Goal: Task Accomplishment & Management: Complete application form

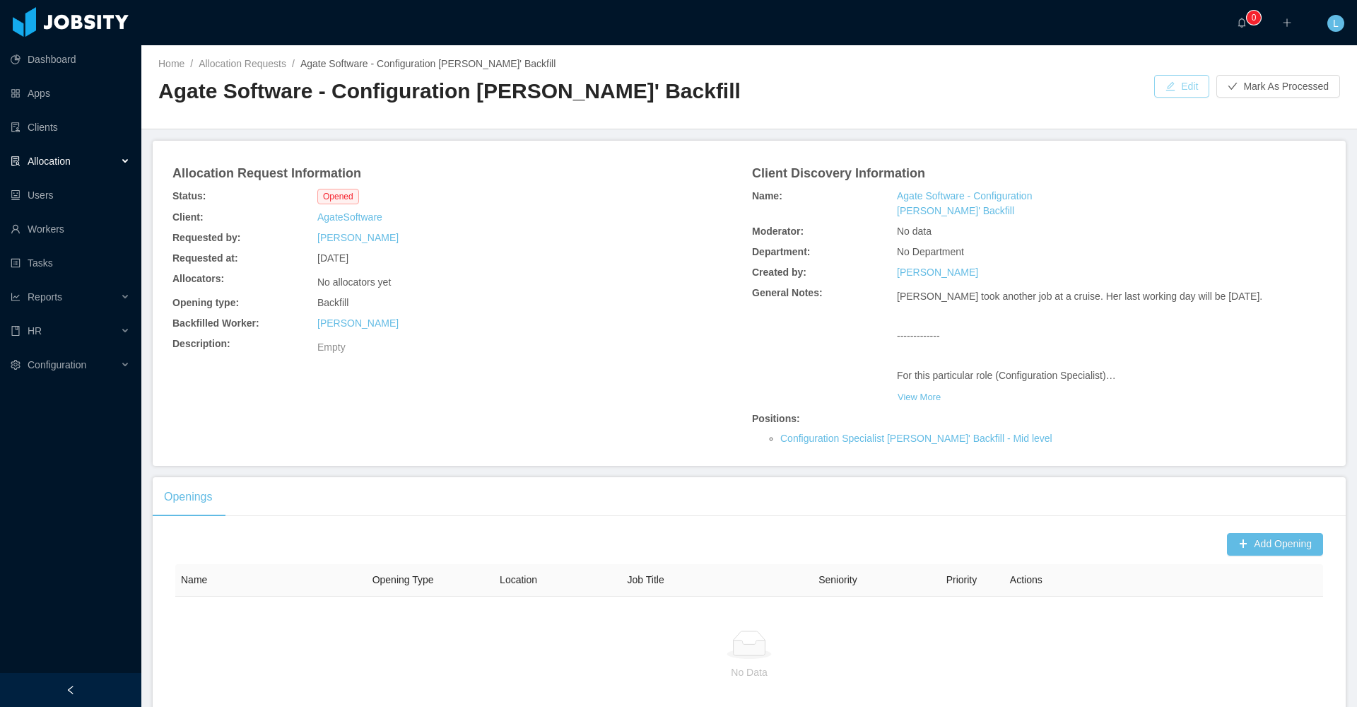
click at [1182, 88] on button "Edit" at bounding box center [1181, 86] width 55 height 23
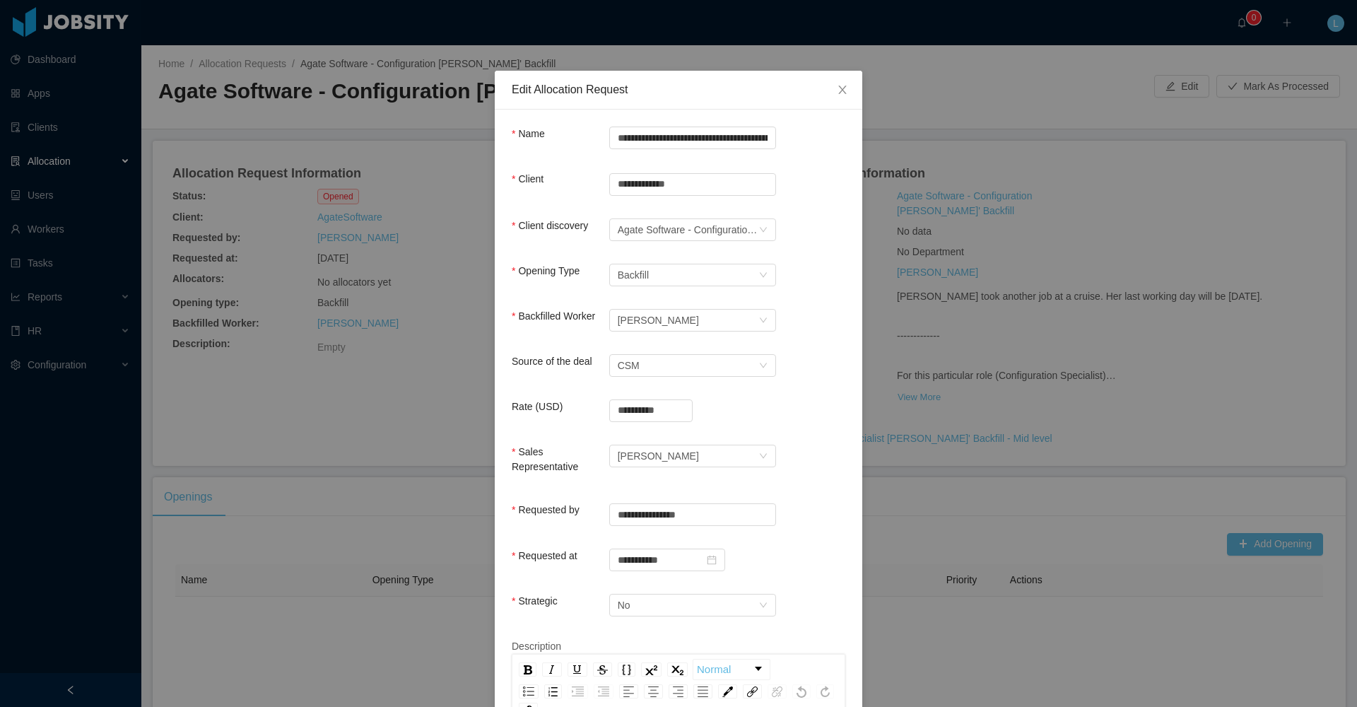
click at [840, 91] on icon "icon: close" at bounding box center [842, 89] width 11 height 11
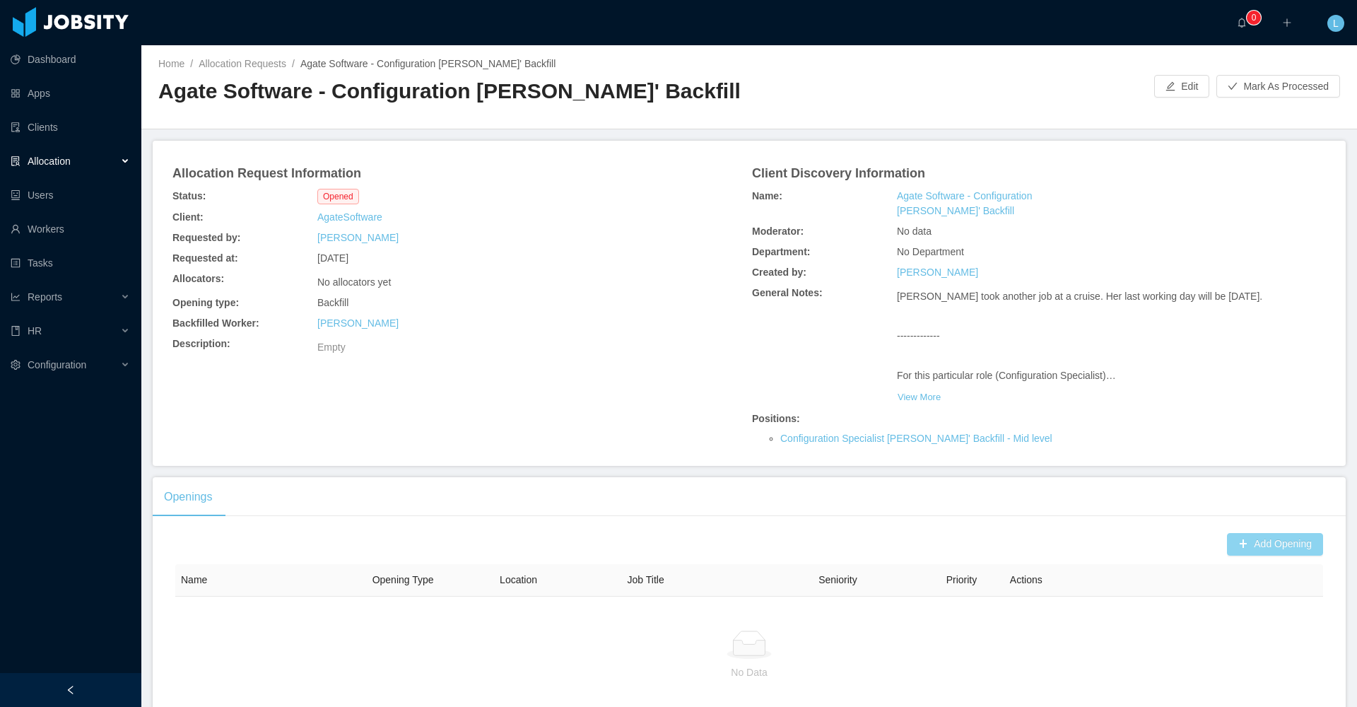
click at [1227, 543] on button "Add Opening" at bounding box center [1275, 544] width 96 height 23
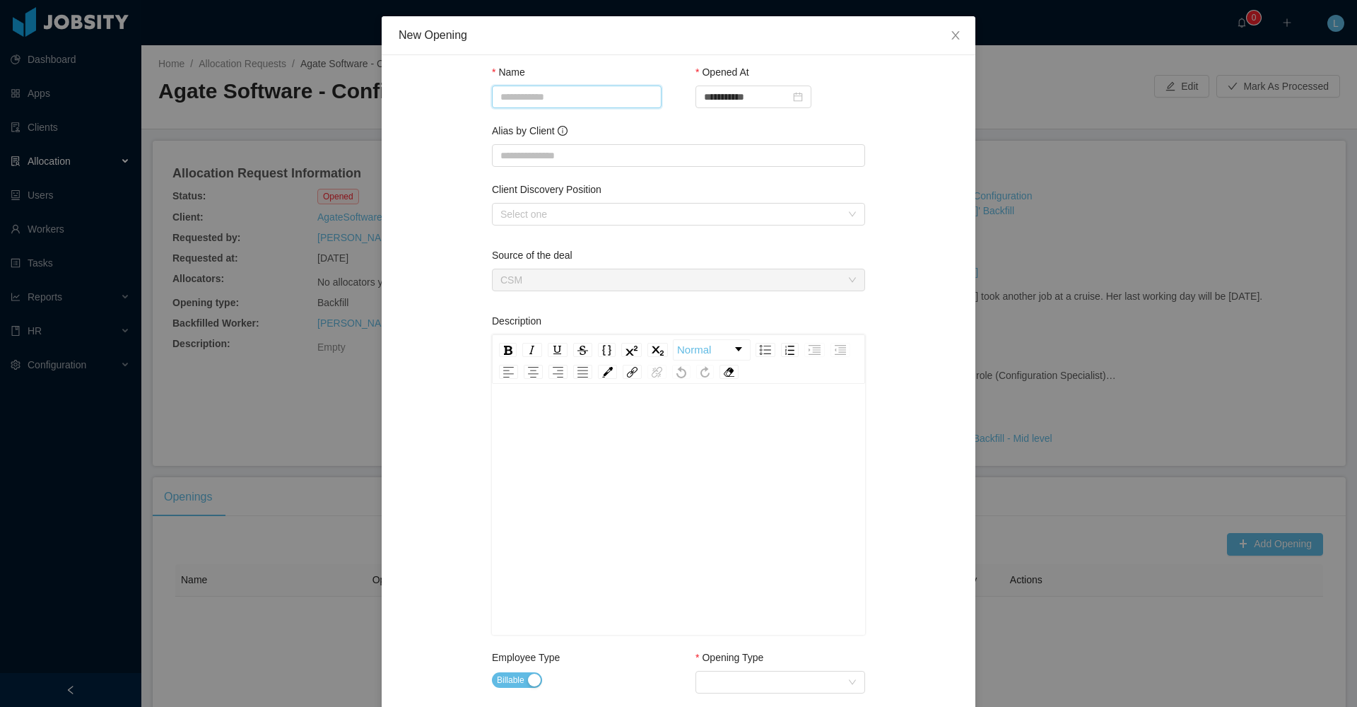
click at [568, 95] on input "Name" at bounding box center [577, 97] width 170 height 23
click at [942, 37] on span "Close" at bounding box center [956, 36] width 40 height 40
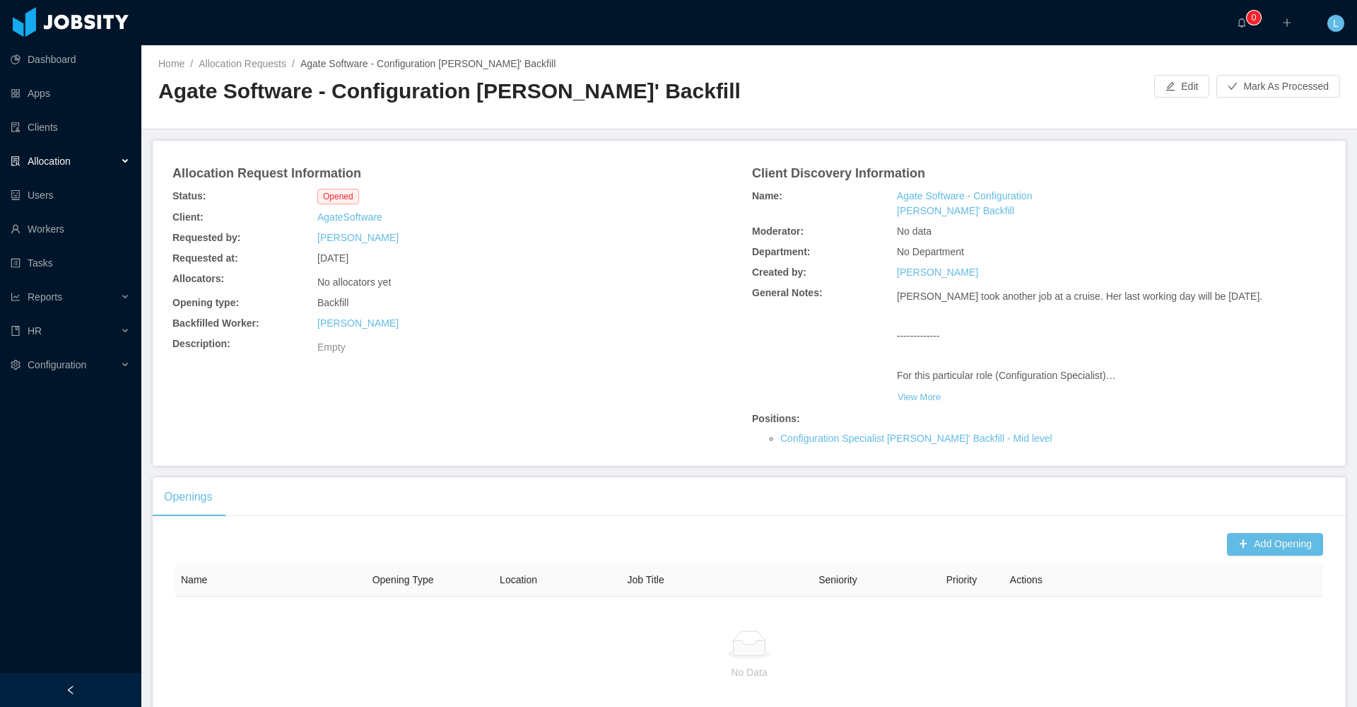
click at [163, 93] on h2 "Agate Software - Configuration [PERSON_NAME]' Backfill" at bounding box center [453, 91] width 591 height 29
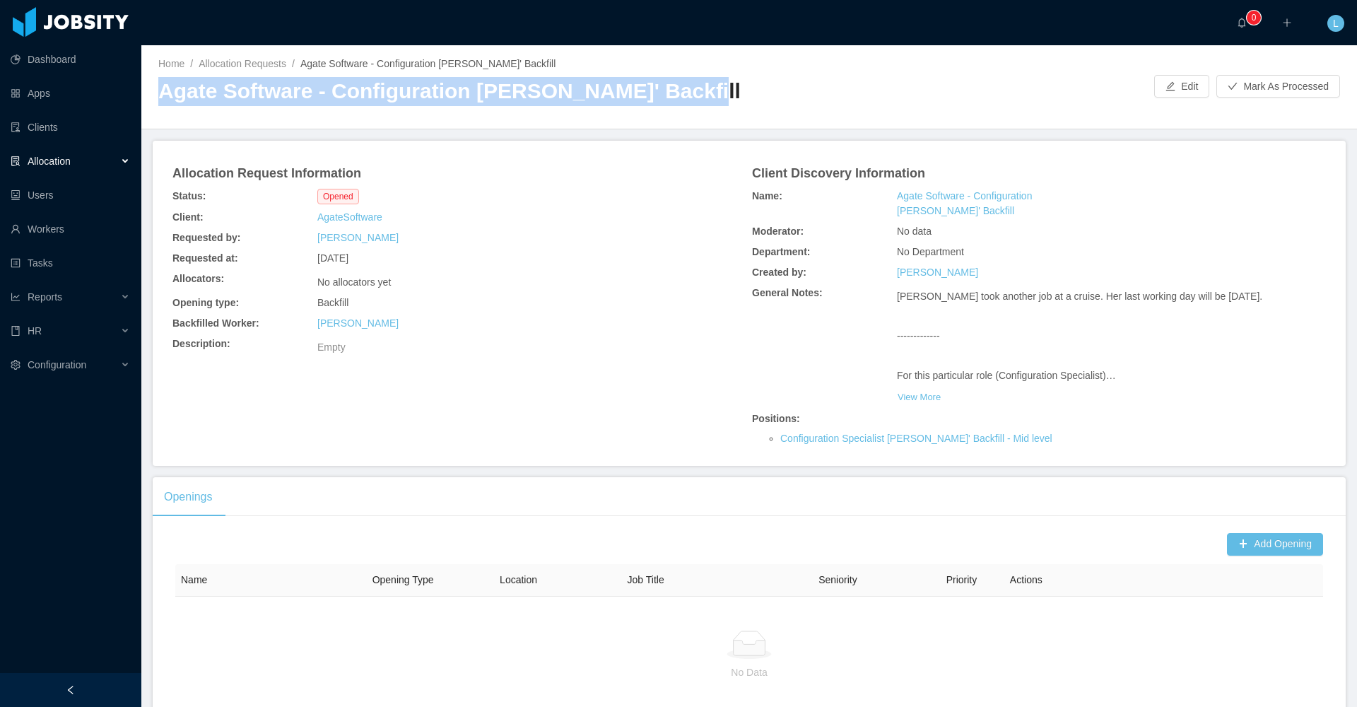
drag, startPoint x: 161, startPoint y: 92, endPoint x: 728, endPoint y: 84, distance: 566.8
click at [729, 84] on h2 "Agate Software - Configuration [PERSON_NAME]' Backfill" at bounding box center [453, 91] width 591 height 29
copy h2 "Agate Software - Configuration [PERSON_NAME]' Backfill"
click at [1254, 544] on button "Add Opening" at bounding box center [1275, 544] width 96 height 23
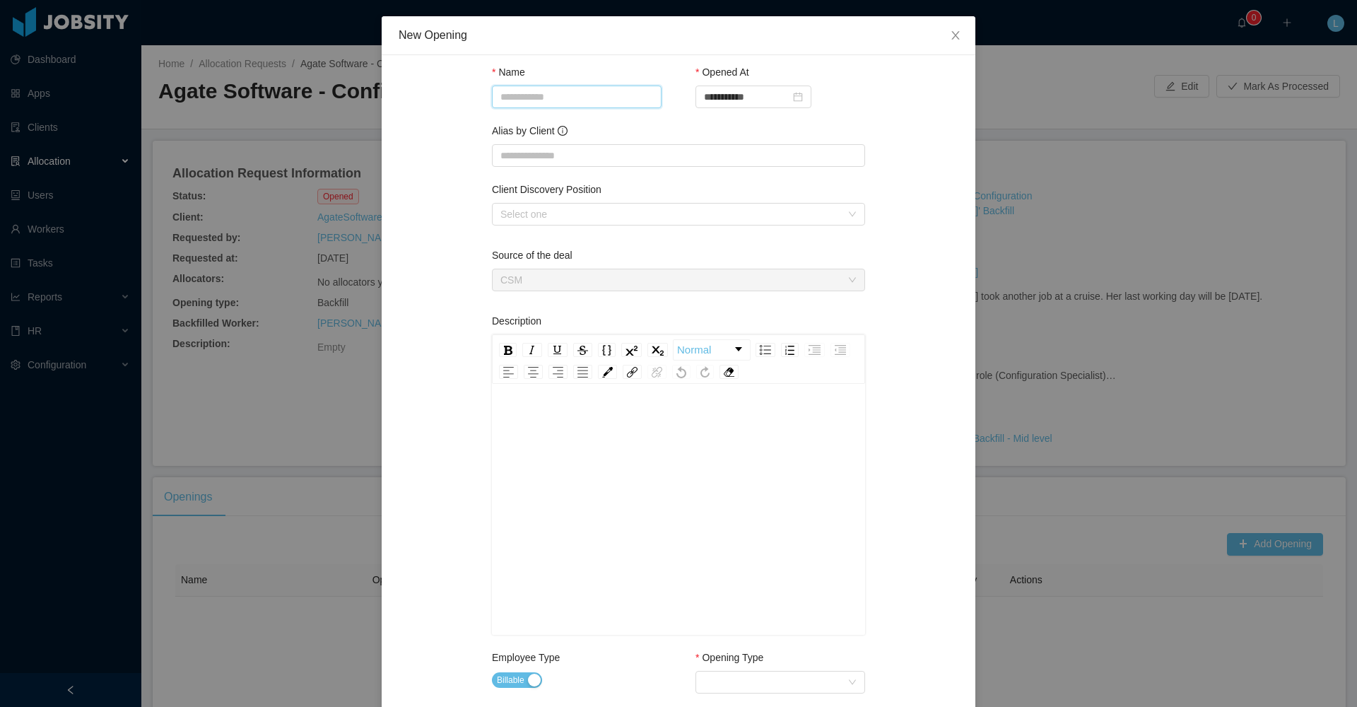
click at [595, 97] on input "Name" at bounding box center [577, 97] width 170 height 23
paste input "**********"
click at [555, 98] on input "**********" at bounding box center [577, 97] width 170 height 23
type input "**********"
click at [707, 124] on div "Alias by Client" at bounding box center [678, 134] width 373 height 20
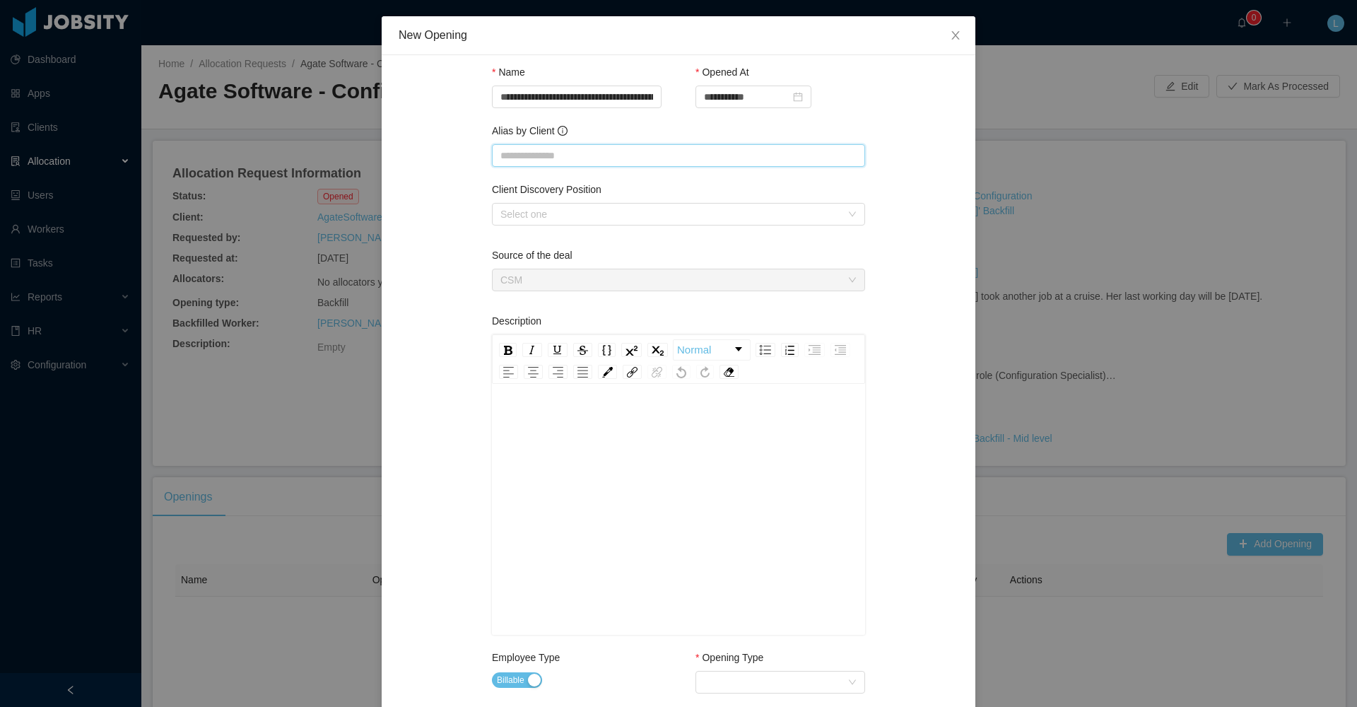
click at [578, 163] on input "Alias by Client" at bounding box center [678, 155] width 373 height 23
click at [571, 216] on div "Select one" at bounding box center [670, 214] width 341 height 14
type input "*****"
click at [578, 240] on li "Configuration Specialist [PERSON_NAME]' Backfill" at bounding box center [672, 242] width 373 height 23
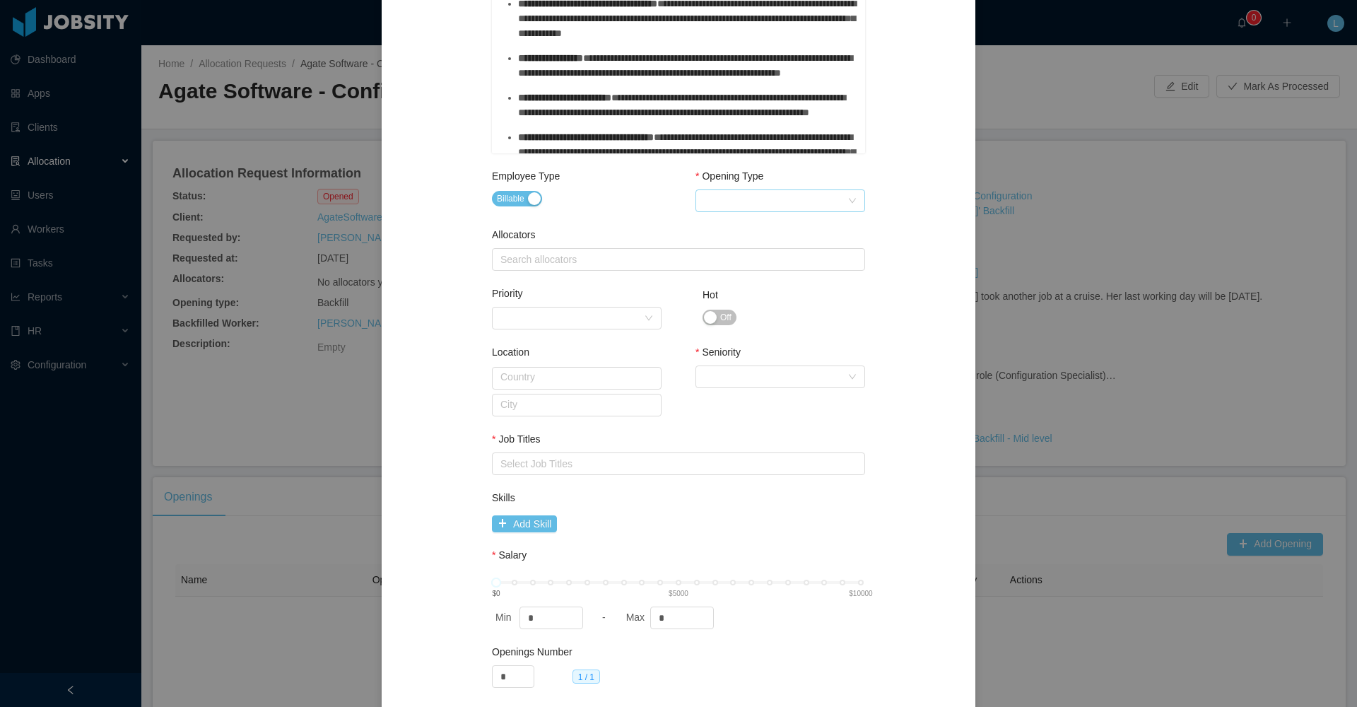
scroll to position [478, 0]
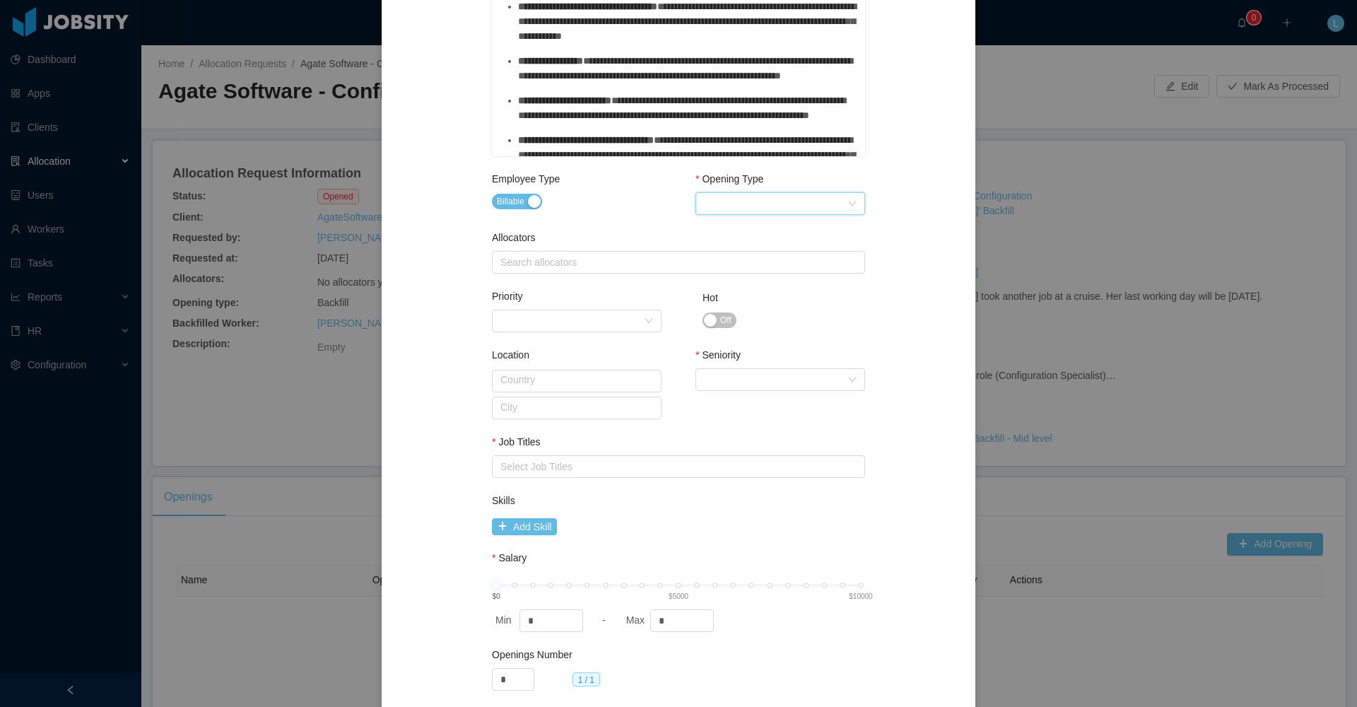
click at [848, 208] on icon "icon: down" at bounding box center [852, 204] width 8 height 10
click at [742, 274] on li "Backfill" at bounding box center [775, 277] width 170 height 23
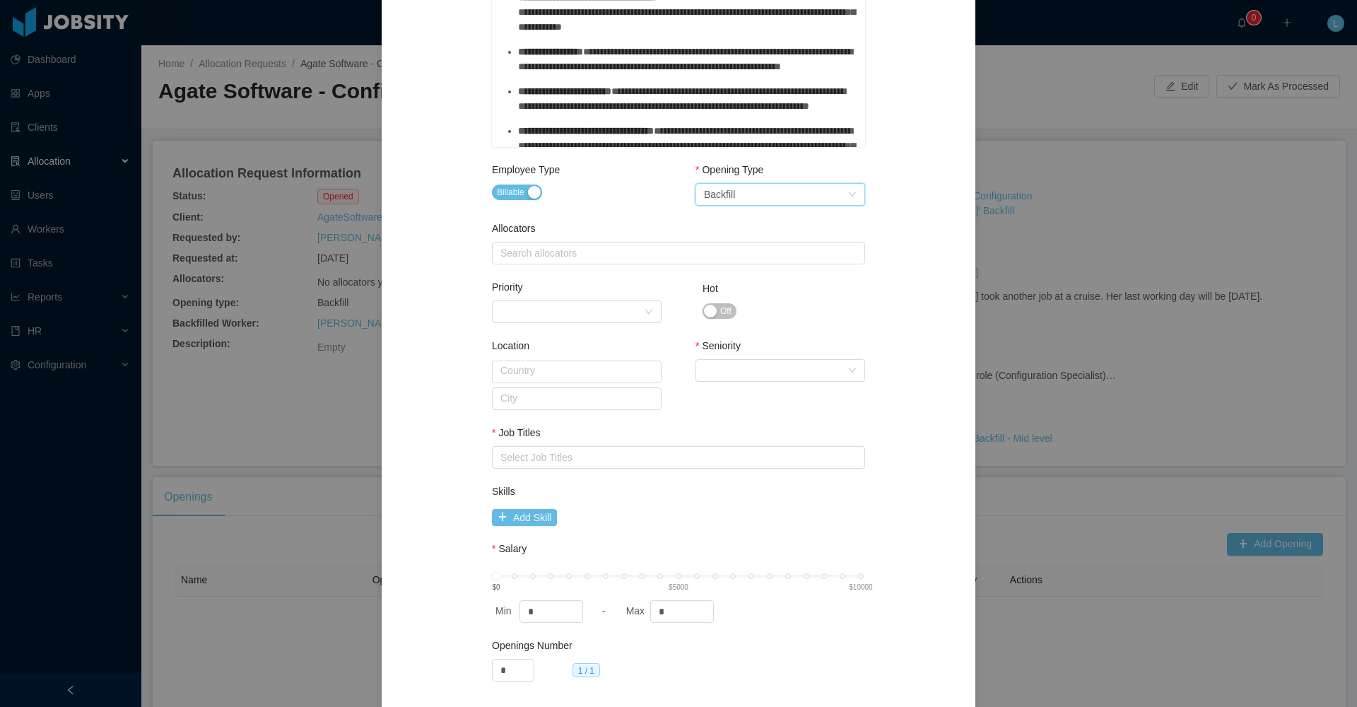
scroll to position [490, 0]
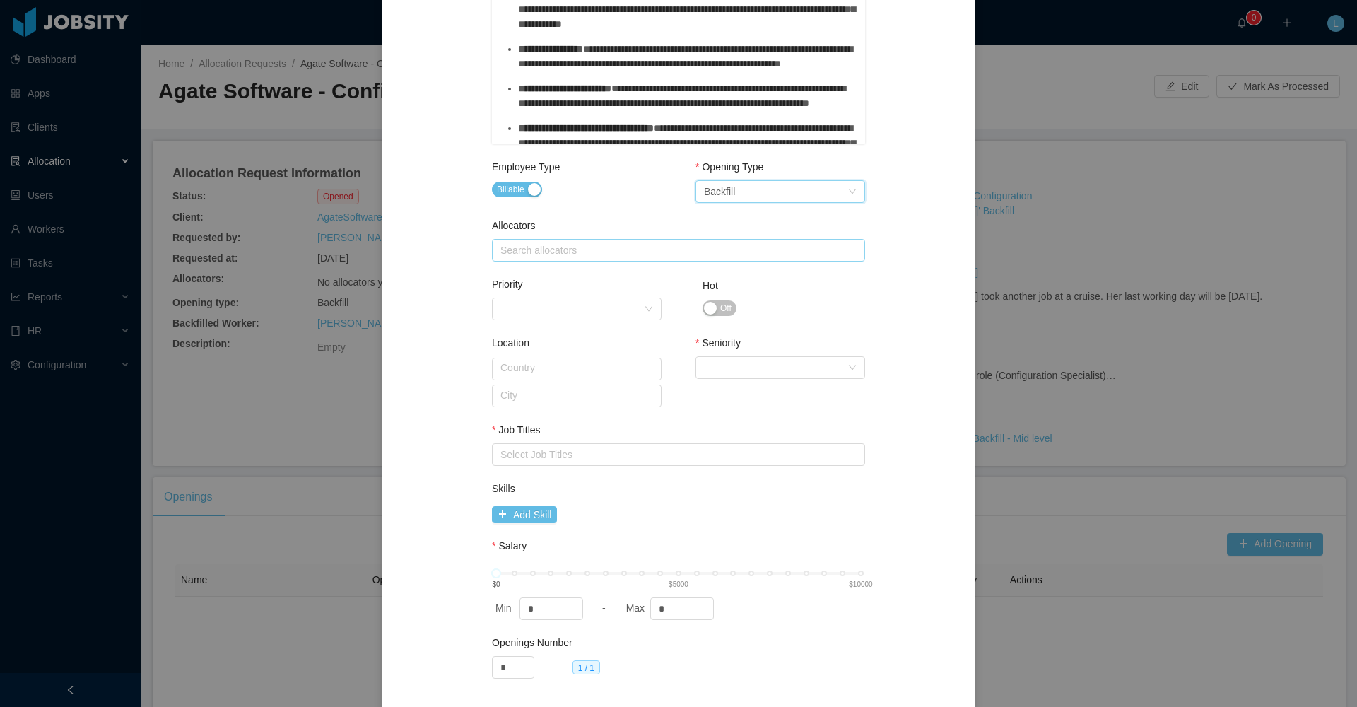
click at [546, 246] on div "Search allocators" at bounding box center [675, 250] width 350 height 14
type input "*****"
click at [529, 273] on li "[PERSON_NAME] [PERSON_NAME]" at bounding box center [672, 278] width 373 height 23
type input "*"
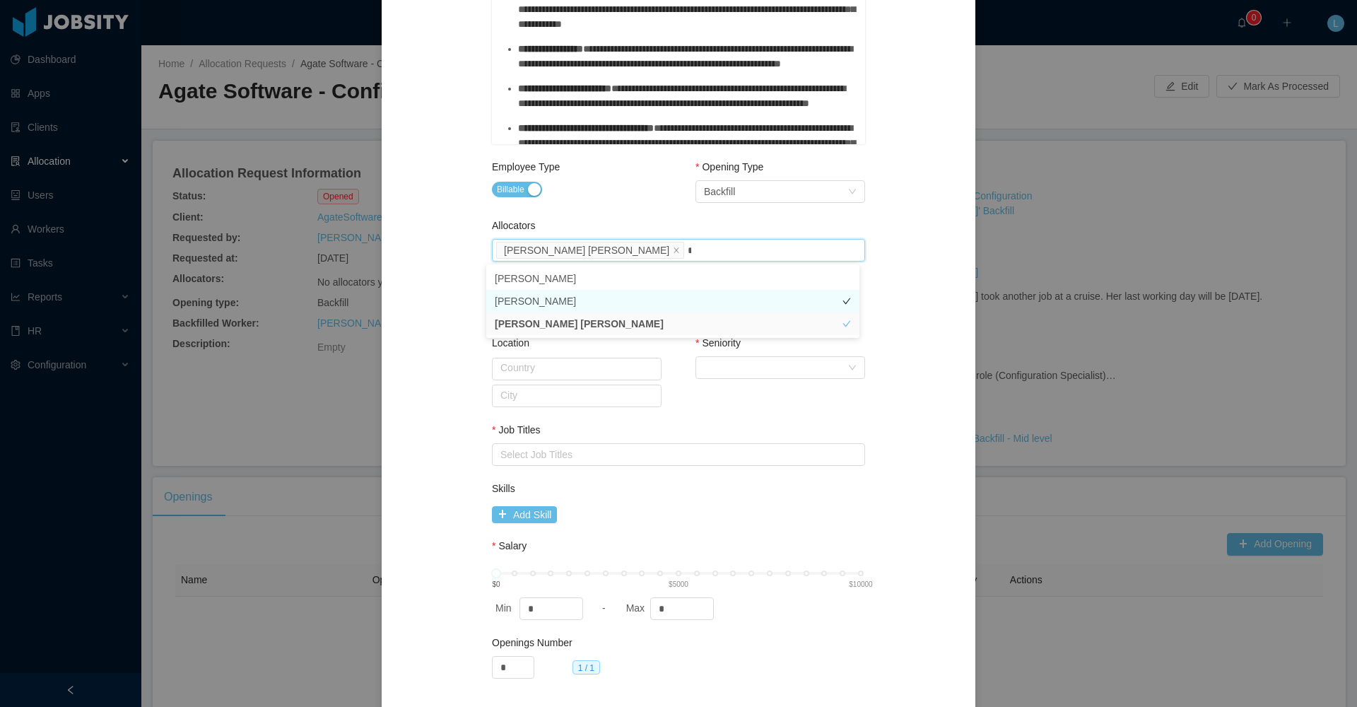
click at [581, 300] on li "[PERSON_NAME]" at bounding box center [672, 301] width 373 height 23
click at [466, 298] on div "**********" at bounding box center [679, 141] width 560 height 1119
click at [575, 314] on div "Priority" at bounding box center [571, 308] width 143 height 21
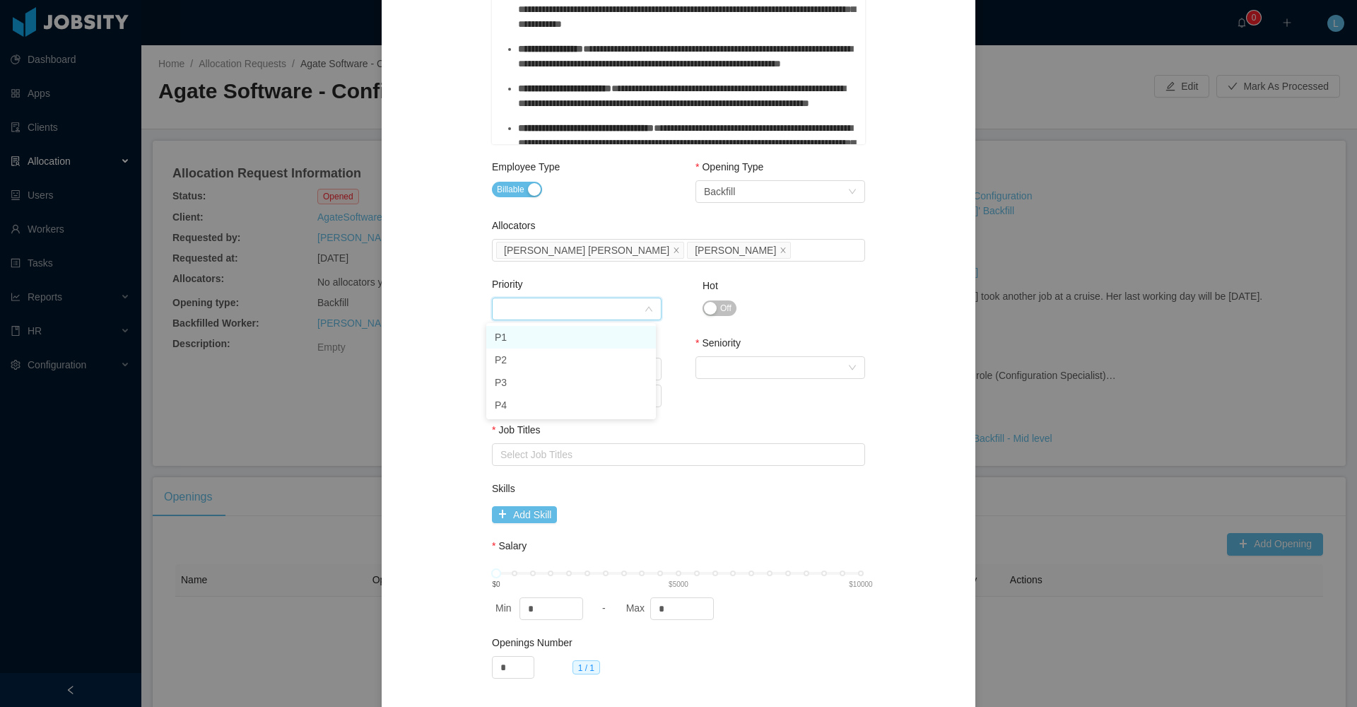
click at [815, 297] on div "Priority Priority Hot Off" at bounding box center [678, 313] width 373 height 59
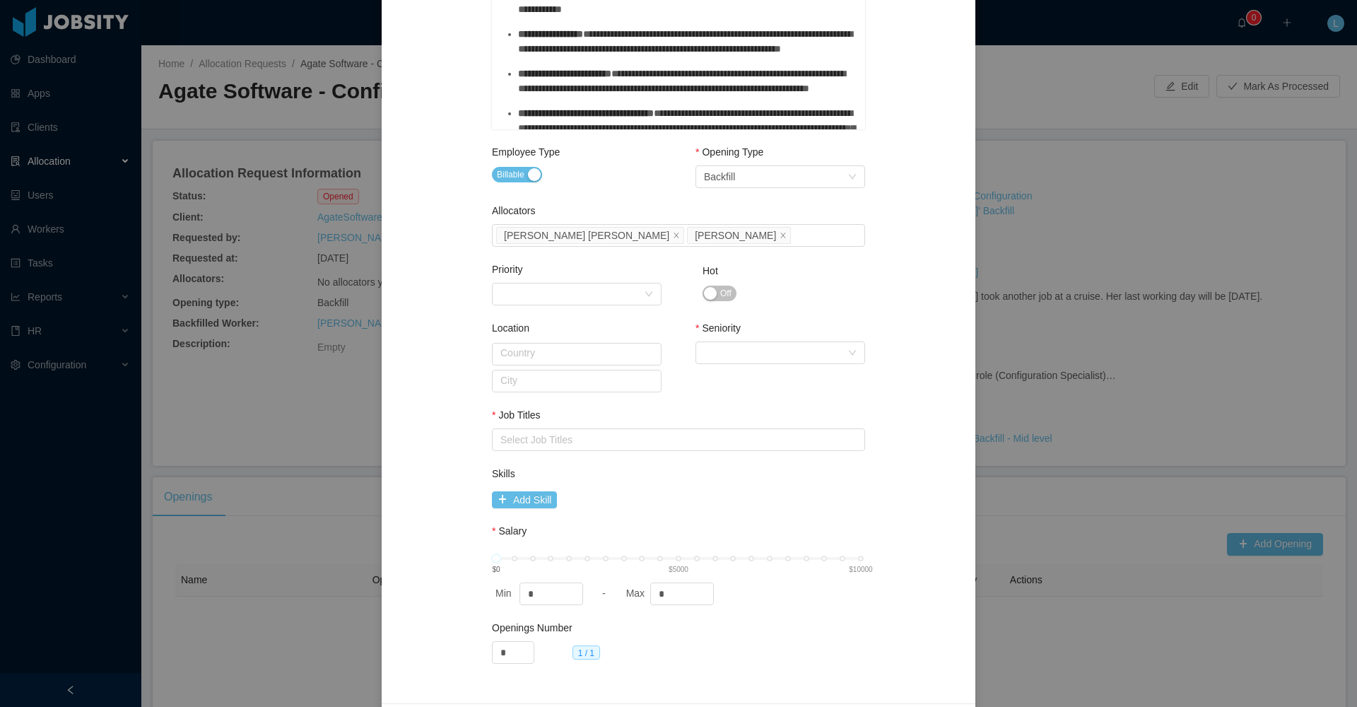
scroll to position [526, 0]
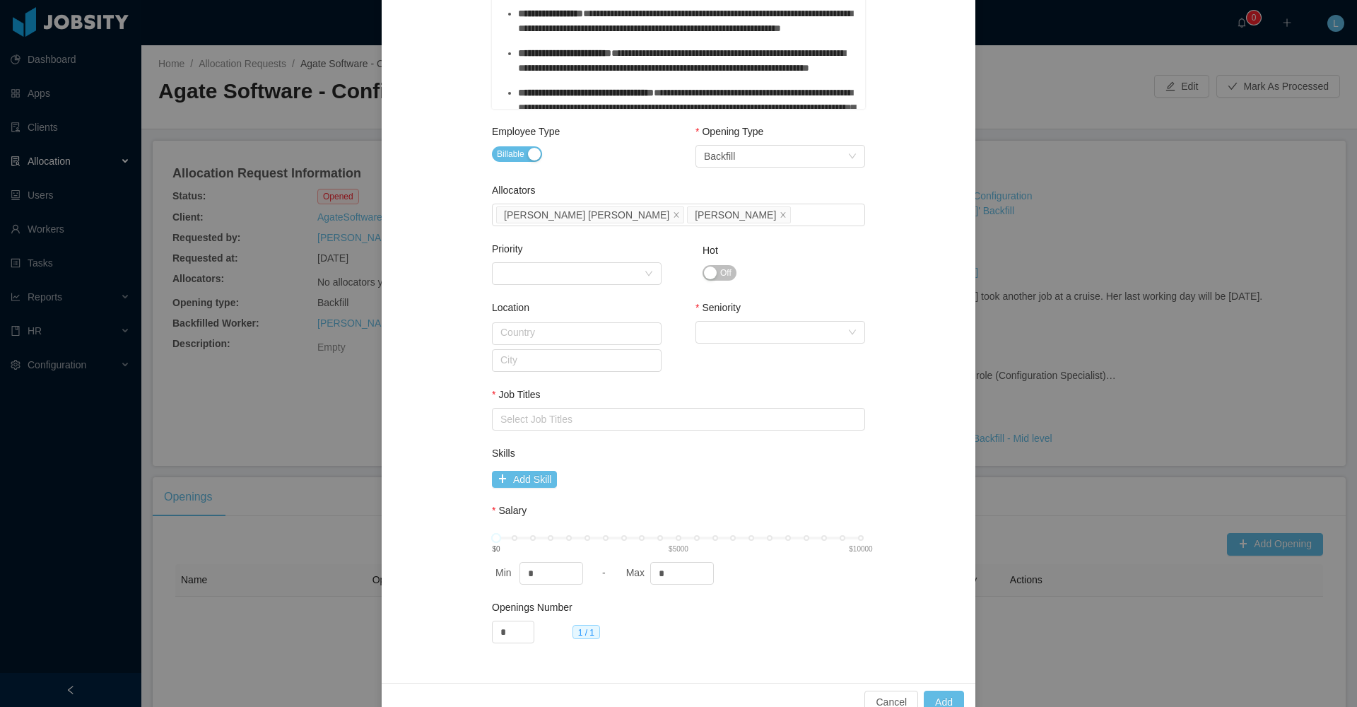
click at [541, 433] on div "Job Titles Select Job Titles" at bounding box center [678, 411] width 373 height 49
click at [540, 422] on div "Select Job Titles" at bounding box center [675, 419] width 350 height 14
type input "**********"
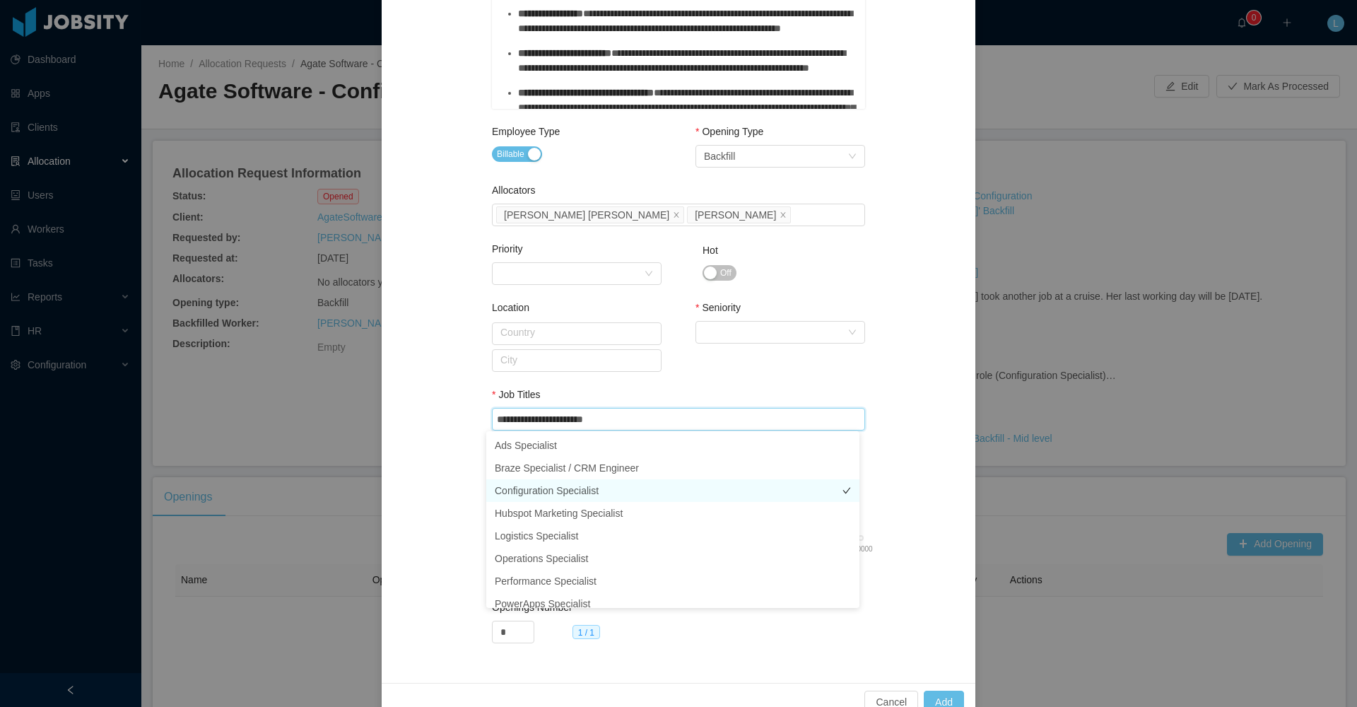
click at [514, 488] on li "Configuration Specialist" at bounding box center [672, 490] width 373 height 23
click at [816, 371] on div "Seniority Select Seniority" at bounding box center [780, 347] width 170 height 94
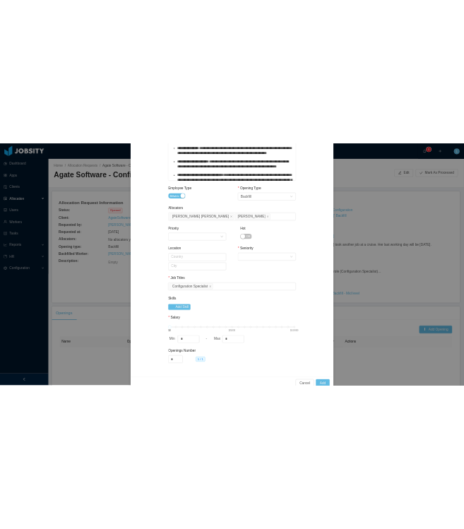
scroll to position [537, 0]
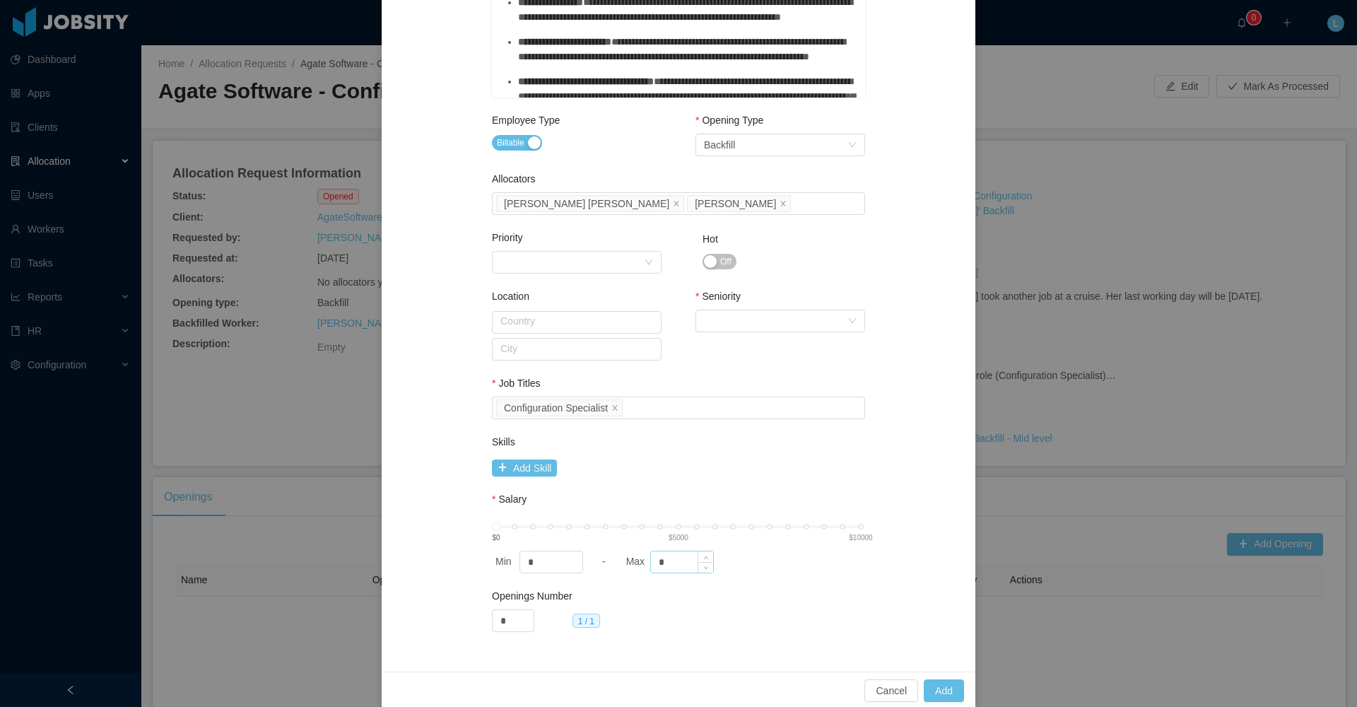
click at [676, 564] on input "*" at bounding box center [682, 561] width 62 height 21
type input "****"
click at [737, 596] on div "Openings Number * 1 / 1" at bounding box center [678, 625] width 373 height 59
click at [759, 324] on div "Select Seniority" at bounding box center [775, 320] width 143 height 21
click at [725, 418] on li "Mid Level" at bounding box center [775, 417] width 170 height 23
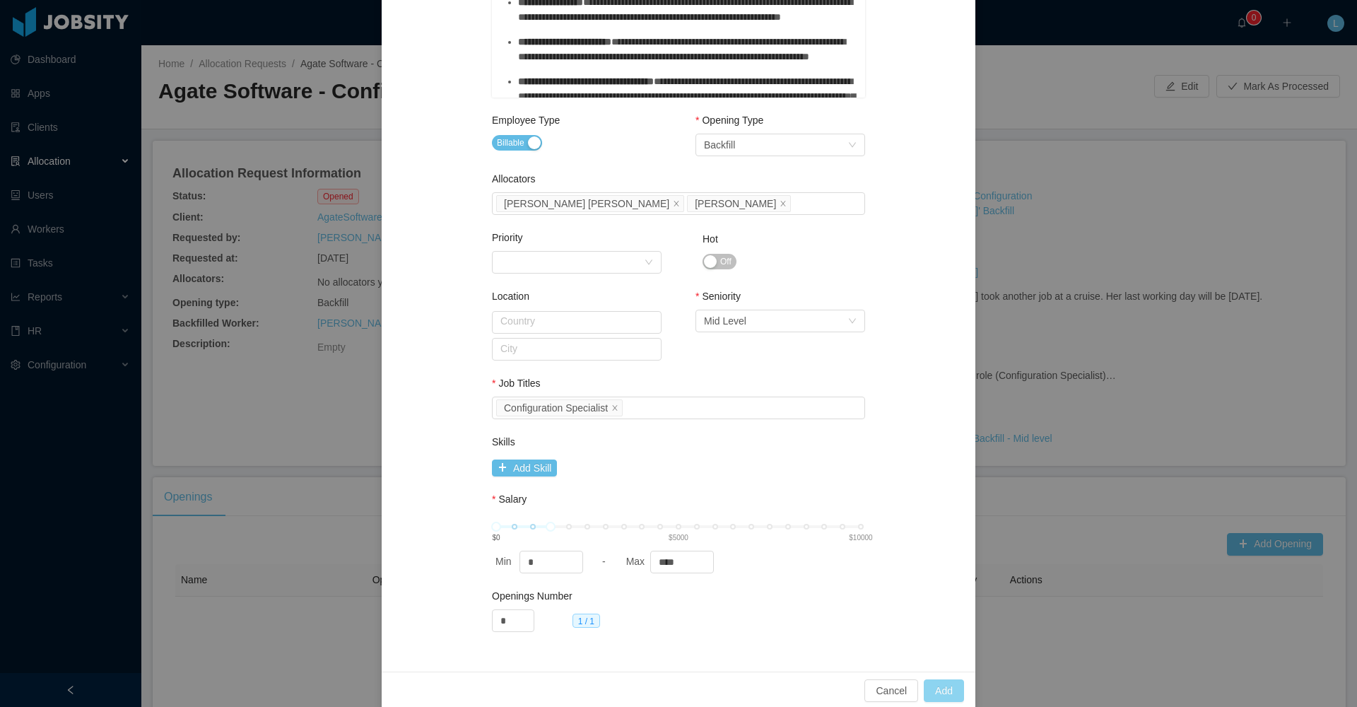
click at [938, 687] on button "Add" at bounding box center [944, 690] width 40 height 23
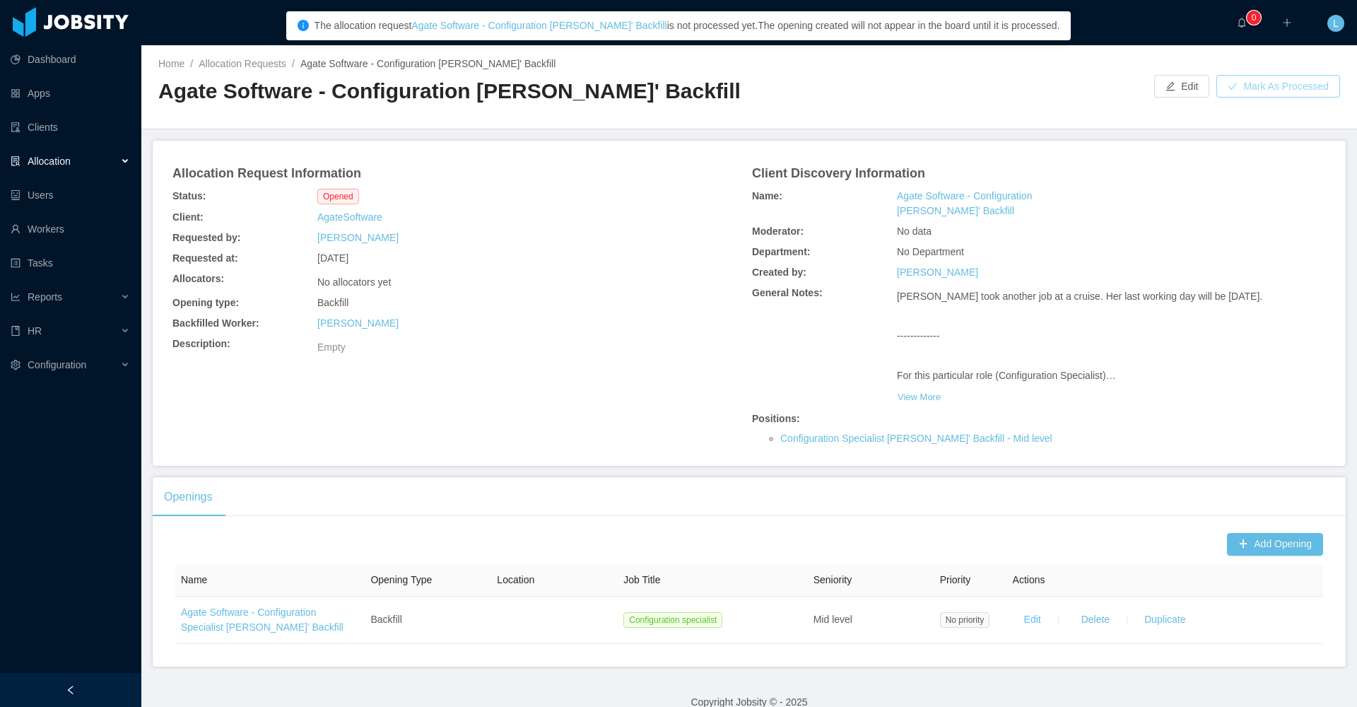
click at [1222, 82] on button "Mark As Processed" at bounding box center [1278, 86] width 124 height 23
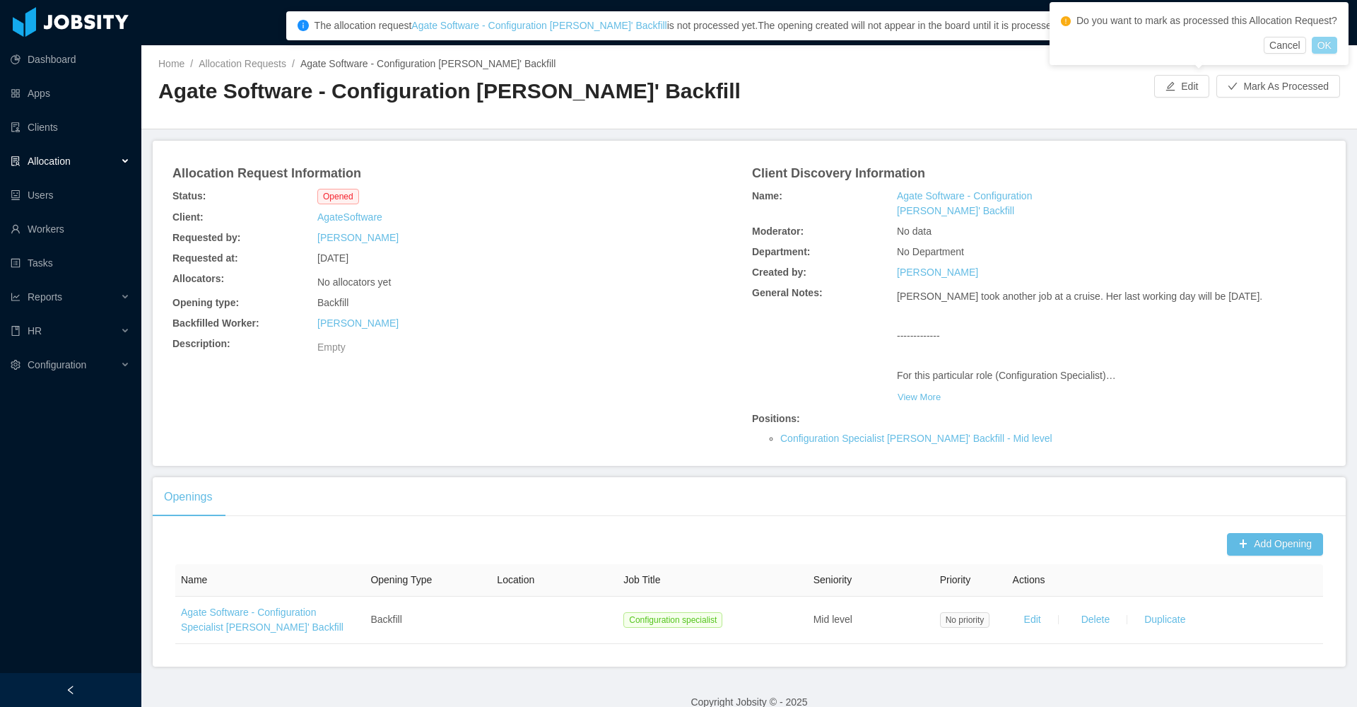
click at [1331, 54] on button "OK" at bounding box center [1324, 45] width 25 height 17
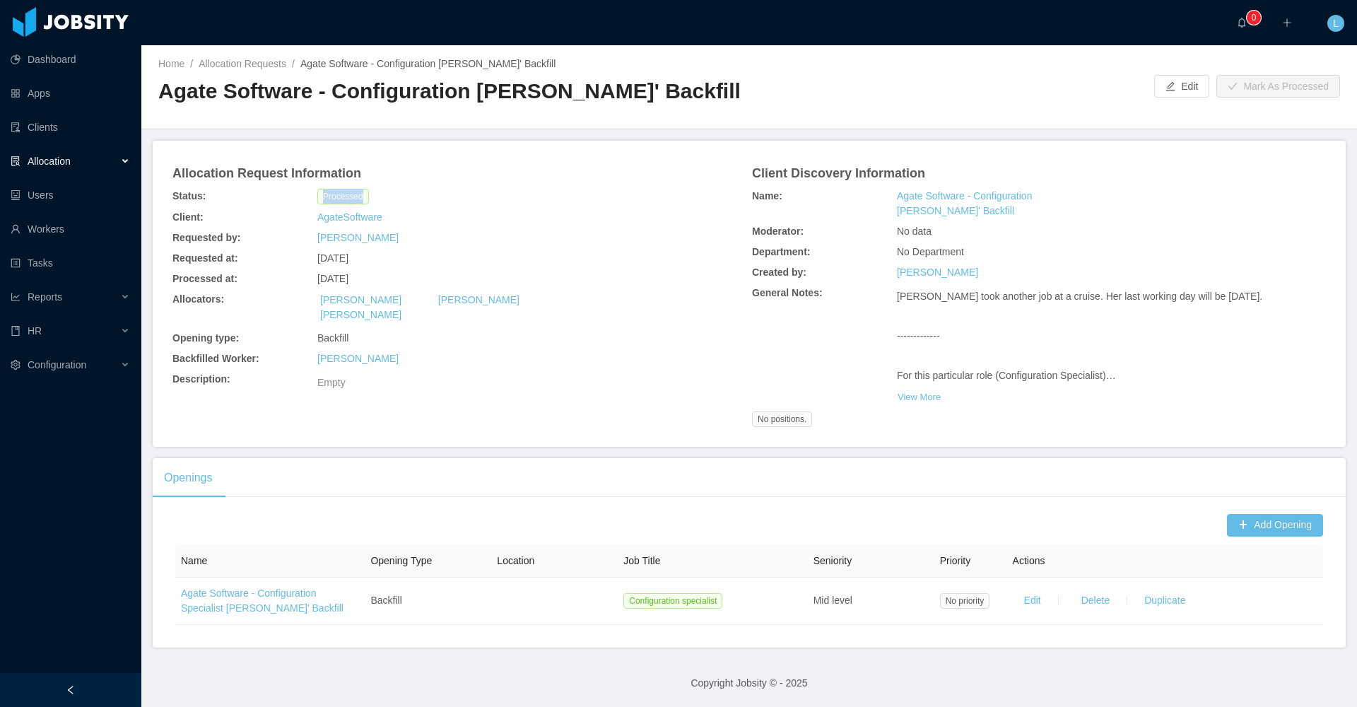
drag, startPoint x: 304, startPoint y: 194, endPoint x: 374, endPoint y: 194, distance: 70.0
click at [374, 194] on div "Status: Processed" at bounding box center [460, 196] width 580 height 21
click at [376, 194] on div "Processed" at bounding box center [459, 196] width 290 height 21
drag, startPoint x: 301, startPoint y: 185, endPoint x: 379, endPoint y: 188, distance: 77.8
click at [379, 188] on div "Status: Processed" at bounding box center [460, 196] width 580 height 21
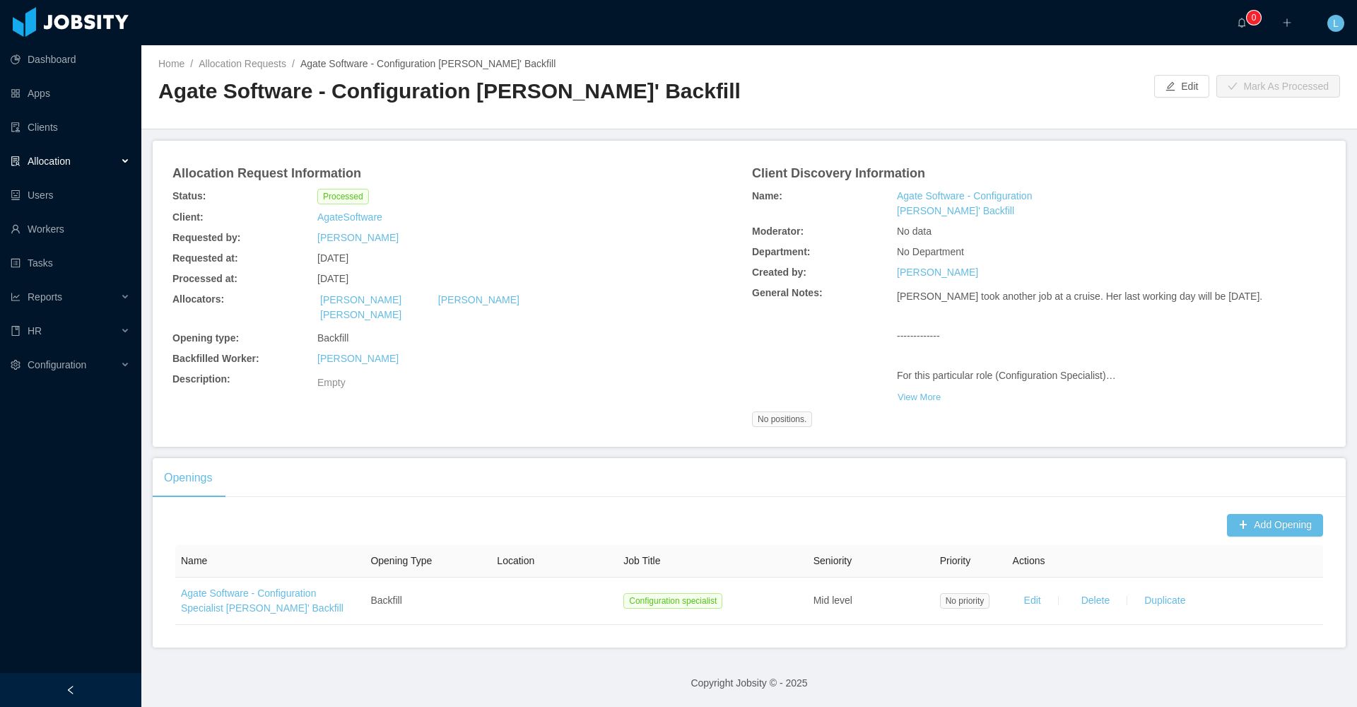
click at [379, 192] on div "Processed" at bounding box center [459, 196] width 290 height 21
click at [54, 231] on link "Workers" at bounding box center [70, 229] width 119 height 28
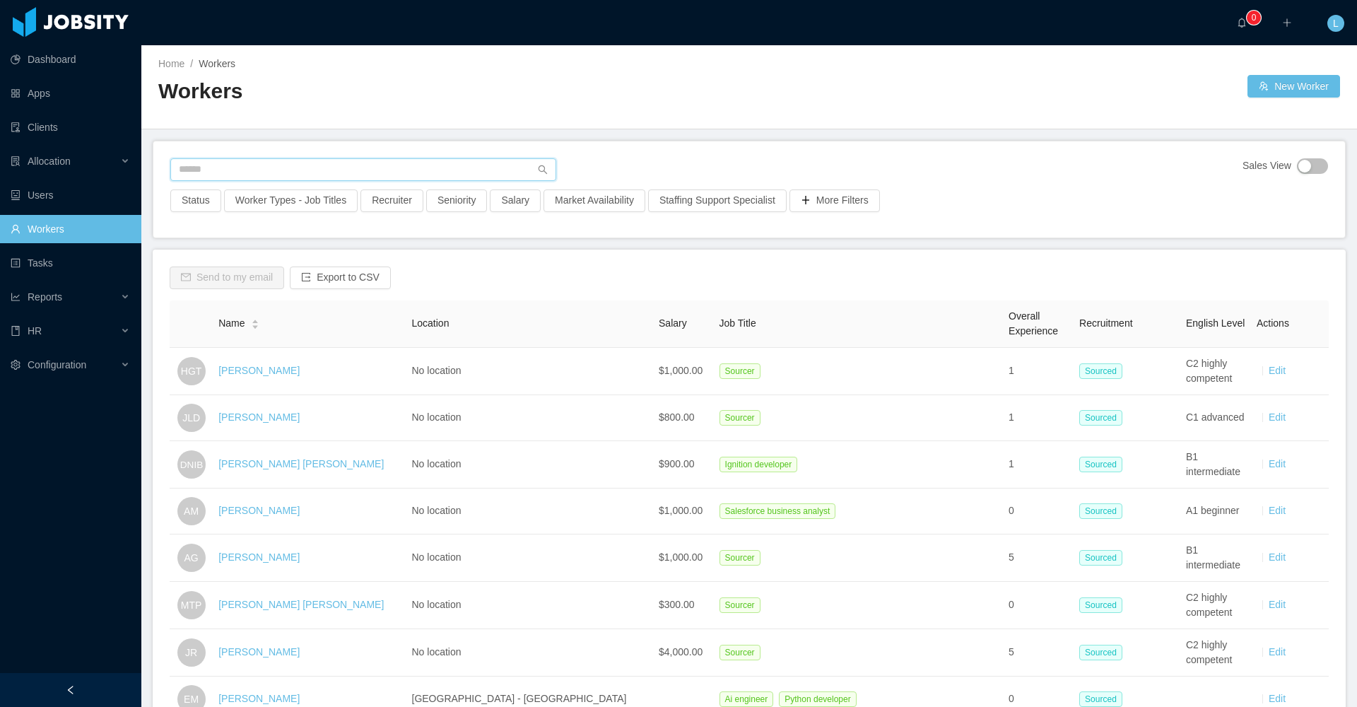
click at [401, 175] on input "text" at bounding box center [363, 169] width 386 height 23
type input "*****"
